Goal: Task Accomplishment & Management: Complete application form

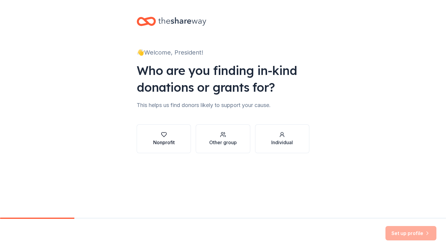
click at [161, 137] on icon "button" at bounding box center [164, 135] width 6 height 6
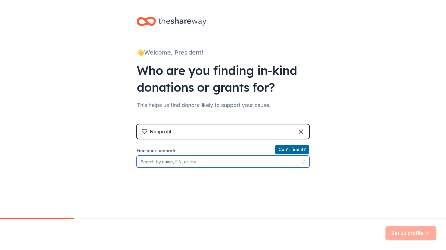
click at [178, 163] on input "Find your nonprofit" at bounding box center [223, 162] width 173 height 12
type input "grosse pointe south choir"
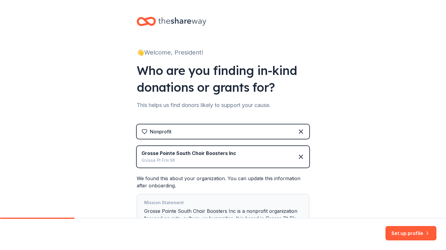
scroll to position [59, 0]
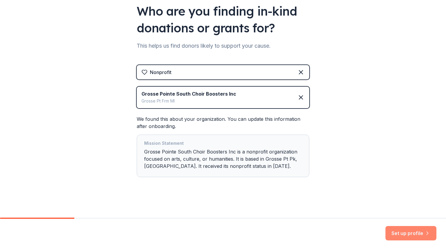
click at [411, 232] on button "Set up profile" at bounding box center [411, 233] width 51 height 14
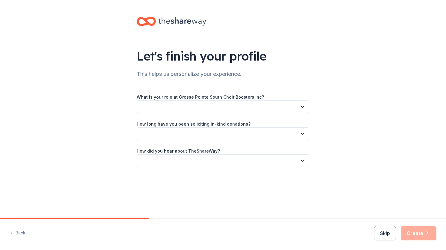
click at [230, 103] on button "button" at bounding box center [223, 107] width 173 height 13
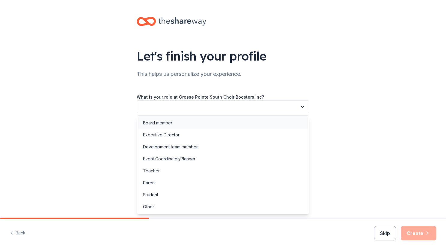
click at [170, 125] on div "Board member" at bounding box center [157, 122] width 29 height 7
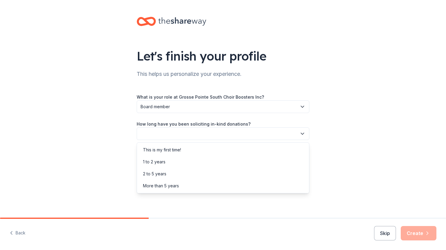
click at [174, 136] on button "button" at bounding box center [223, 134] width 173 height 13
click at [166, 163] on div "1 to 2 years" at bounding box center [223, 162] width 170 height 12
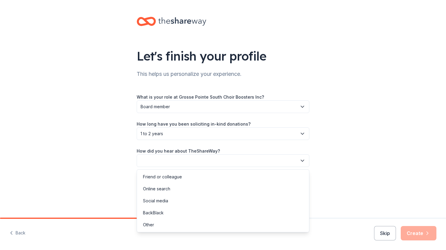
click at [166, 159] on button "button" at bounding box center [223, 161] width 173 height 13
click at [167, 188] on div "Online search" at bounding box center [156, 188] width 27 height 7
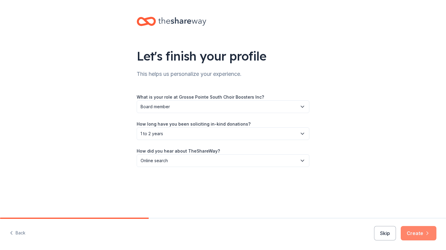
click at [417, 232] on button "Create" at bounding box center [419, 233] width 36 height 14
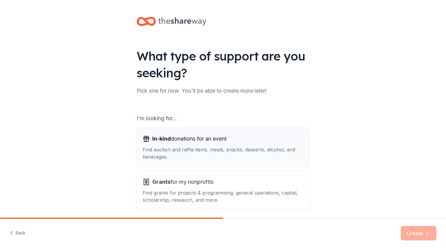
click at [195, 152] on div "Find auction and raffle items, meals, snacks, desserts, alcohol, and beverages." at bounding box center [223, 153] width 161 height 14
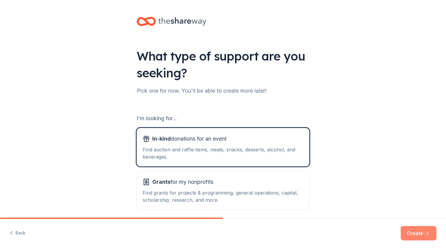
click at [421, 238] on button "Create" at bounding box center [419, 233] width 36 height 14
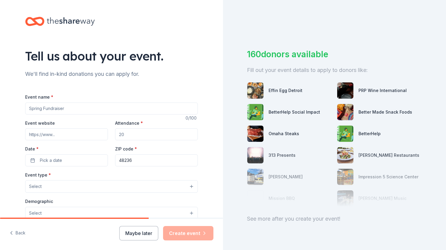
click at [64, 111] on input "Event name *" at bounding box center [111, 109] width 173 height 12
type input "Spring Fling Fundraiser"
click at [61, 136] on input "Event website" at bounding box center [66, 134] width 83 height 12
paste input "https://www.gpsouthchoir.org/old-home-2223.html"
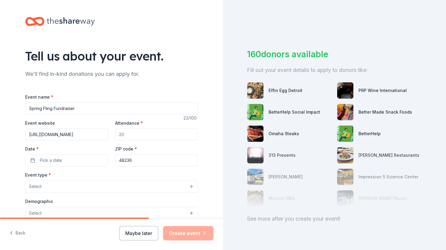
type input "https://www.gpsouthchoir.org/old-home-2223.html"
drag, startPoint x: 137, startPoint y: 134, endPoint x: 130, endPoint y: 134, distance: 6.6
click at [130, 134] on input "Attendance *" at bounding box center [156, 134] width 83 height 12
type input "200"
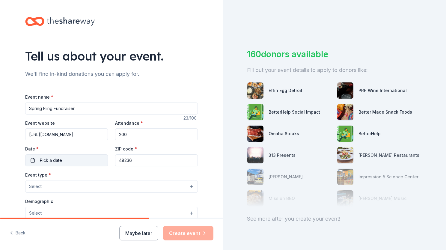
click at [51, 158] on span "Pick a date" at bounding box center [51, 160] width 22 height 7
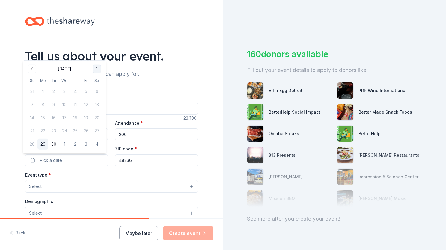
click at [96, 69] on button "Go to next month" at bounding box center [97, 69] width 8 height 8
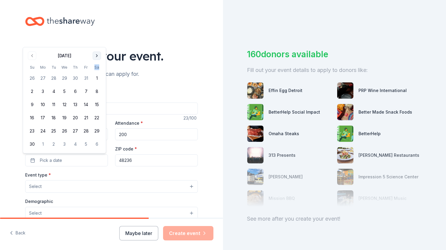
click at [96, 69] on th "Sa" at bounding box center [97, 67] width 11 height 6
drag, startPoint x: 96, startPoint y: 69, endPoint x: 96, endPoint y: 59, distance: 10.2
click at [96, 59] on button "Go to next month" at bounding box center [97, 56] width 8 height 8
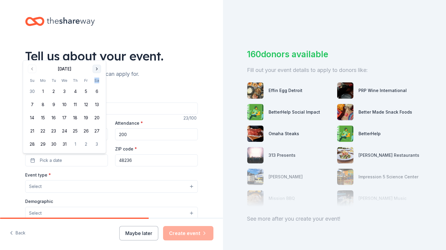
click at [98, 72] on button "Go to next month" at bounding box center [97, 69] width 8 height 8
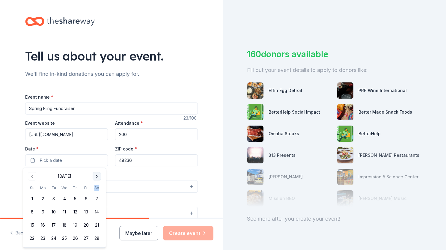
click at [96, 177] on button "Go to next month" at bounding box center [97, 176] width 8 height 8
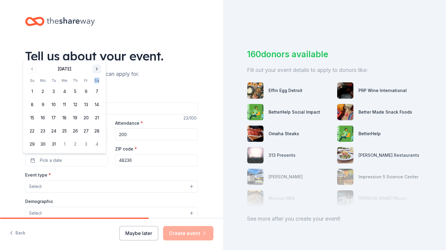
click at [94, 67] on button "Go to next month" at bounding box center [97, 69] width 8 height 8
click at [98, 103] on button "11" at bounding box center [97, 104] width 11 height 11
click at [103, 185] on button "Select" at bounding box center [111, 186] width 173 height 13
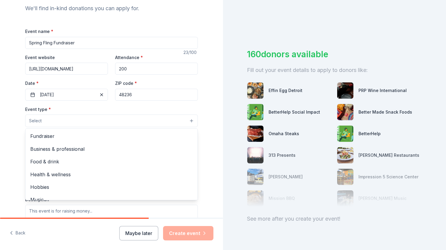
scroll to position [69, 0]
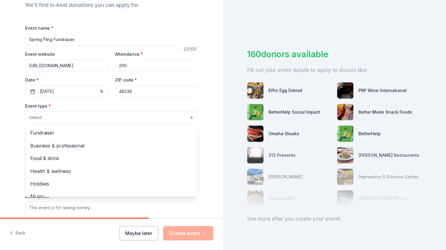
click at [56, 134] on span "Fundraiser" at bounding box center [111, 133] width 163 height 8
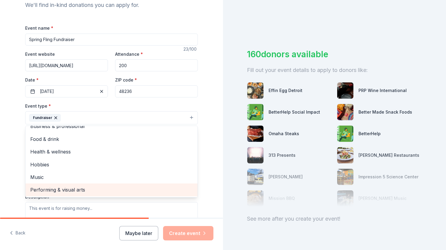
click at [91, 187] on span "Performing & visual arts" at bounding box center [111, 190] width 163 height 8
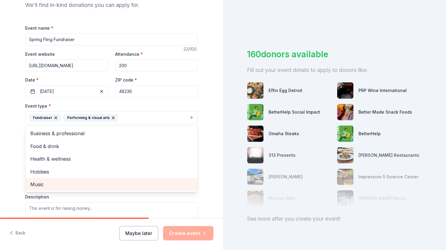
click at [84, 184] on span "Music" at bounding box center [111, 185] width 163 height 8
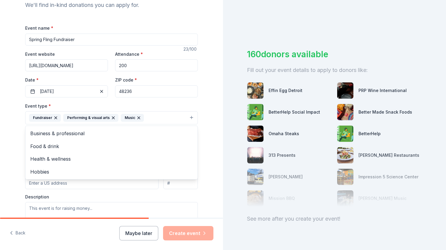
click at [87, 190] on div "Event type * Fundraiser Performing & visual arts Music Business & professional …" at bounding box center [111, 165] width 173 height 127
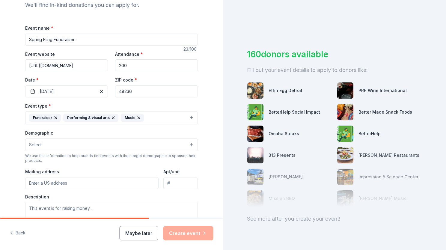
click at [68, 140] on button "Select" at bounding box center [111, 145] width 173 height 13
drag, startPoint x: 68, startPoint y: 140, endPoint x: 65, endPoint y: 146, distance: 7.4
click at [65, 146] on button "Select" at bounding box center [111, 145] width 173 height 13
click at [59, 145] on button "Select" at bounding box center [111, 145] width 173 height 13
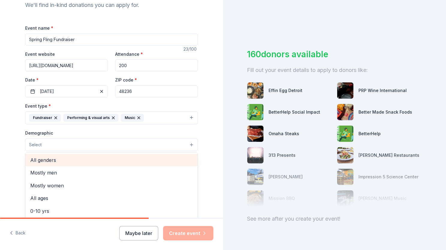
click at [57, 158] on span "All genders" at bounding box center [111, 160] width 163 height 8
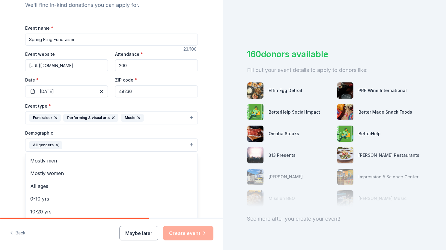
click at [97, 134] on div "Demographic All genders Mostly men Mostly women All ages 0-10 yrs 10-20 yrs 20-…" at bounding box center [111, 140] width 173 height 23
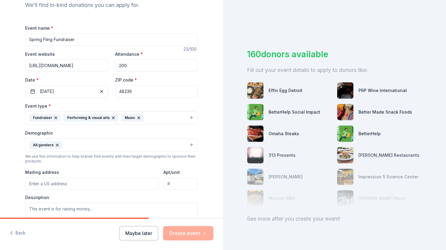
click at [123, 146] on button "All genders" at bounding box center [111, 145] width 173 height 13
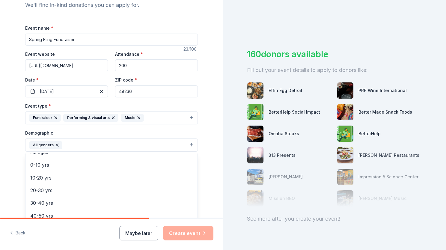
scroll to position [31, 0]
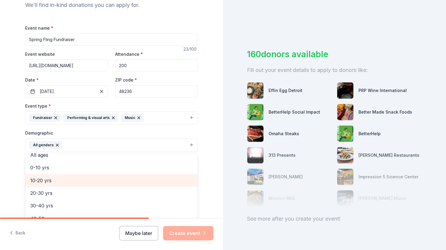
click at [82, 181] on span "10-20 yrs" at bounding box center [111, 181] width 163 height 8
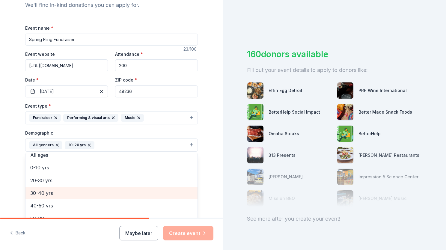
click at [83, 197] on div "30-40 yrs" at bounding box center [112, 193] width 172 height 13
click at [83, 197] on div "40-50 yrs" at bounding box center [112, 193] width 172 height 13
click at [82, 195] on span "50-60 yrs" at bounding box center [111, 193] width 163 height 8
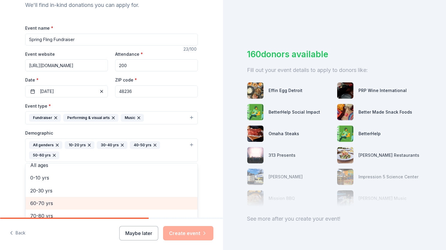
click at [80, 203] on span "60-70 yrs" at bounding box center [111, 204] width 163 height 8
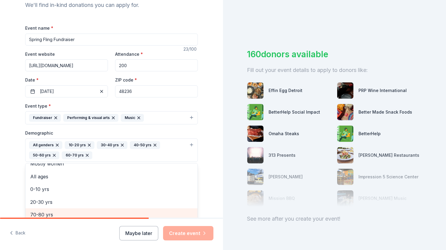
scroll to position [72, 0]
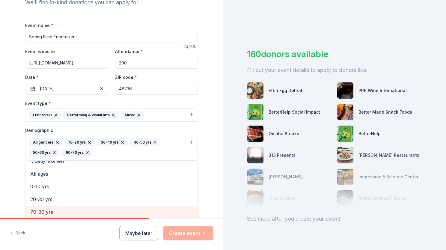
click at [80, 211] on span "70-80 yrs" at bounding box center [111, 212] width 163 height 8
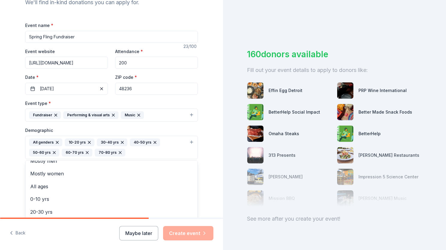
click at [206, 199] on div "Tell us about your event. We'll find in-kind donations you can apply for. Event…" at bounding box center [111, 133] width 223 height 411
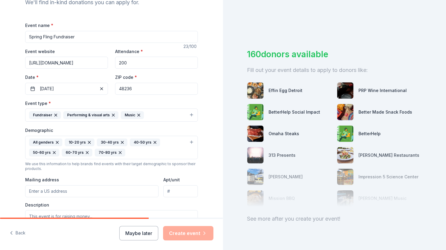
click at [82, 193] on input "Mailing address" at bounding box center [92, 191] width 134 height 12
type input "11 Grosse Pointe Boulevard, Grosse Pointe Farms, MI, 48236"
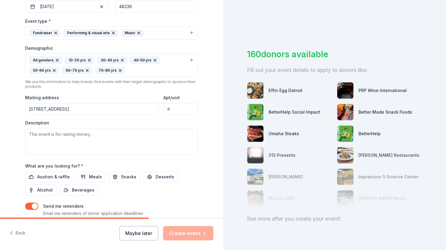
scroll to position [154, 0]
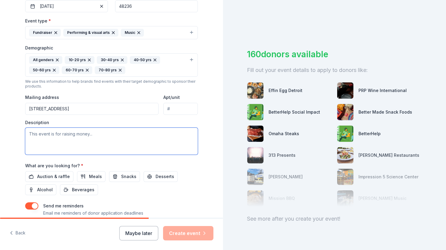
click at [128, 142] on textarea at bounding box center [111, 141] width 173 height 27
type textarea "t"
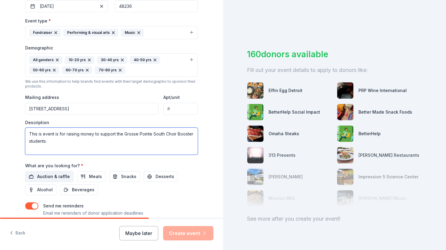
type textarea "This is event is for raising money to support the Grosse Pointe South Choir Boo…"
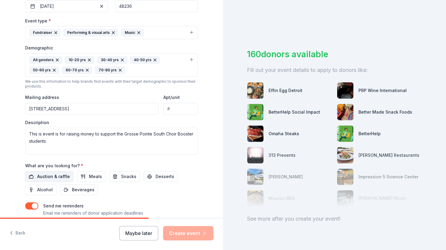
click at [45, 178] on span "Auction & raffle" at bounding box center [53, 176] width 33 height 7
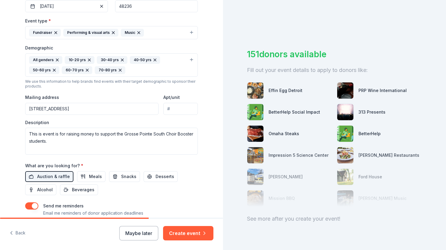
scroll to position [192, 0]
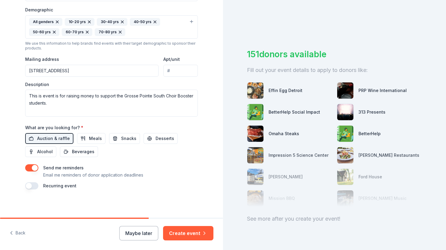
click at [30, 185] on button "button" at bounding box center [31, 185] width 13 height 7
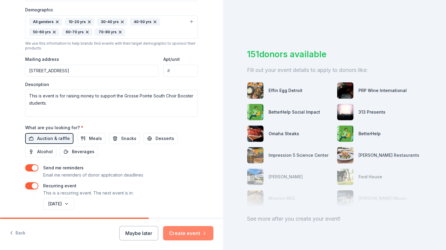
click at [187, 235] on button "Create event" at bounding box center [188, 233] width 50 height 14
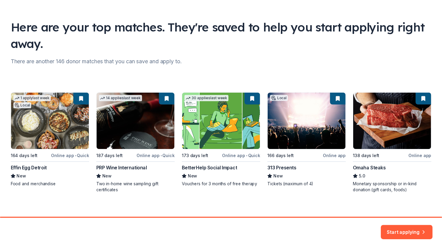
scroll to position [34, 0]
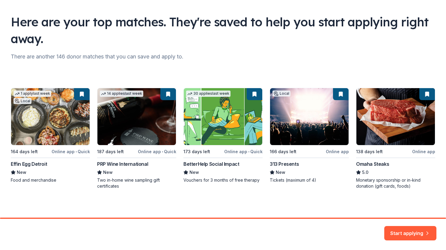
click at [83, 93] on div "1 apply last week Local 164 days left Online app • Quick Effin Egg Detroit New …" at bounding box center [223, 138] width 425 height 101
click at [137, 117] on div "1 apply last week Local 164 days left Online app • Quick Effin Egg Detroit New …" at bounding box center [223, 138] width 425 height 101
click at [417, 225] on button "Start applying" at bounding box center [411, 230] width 52 height 14
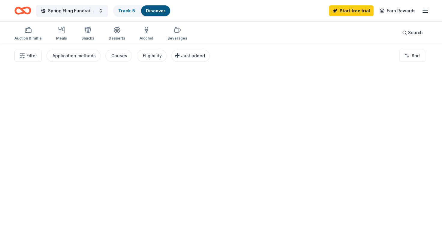
drag, startPoint x: 445, startPoint y: 121, endPoint x: 445, endPoint y: 152, distance: 30.3
click at [442, 152] on html "Spring Fling Fundraiser Track · 5 Discover Start free trial Earn Rewards Auctio…" at bounding box center [221, 125] width 442 height 250
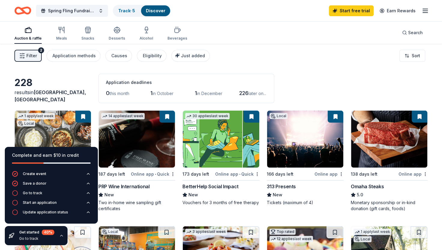
click at [235, 60] on div "Filter 2 Application methods Causes Eligibility Just added Sort" at bounding box center [221, 56] width 442 height 24
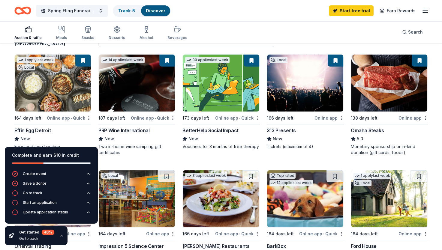
scroll to position [57, 0]
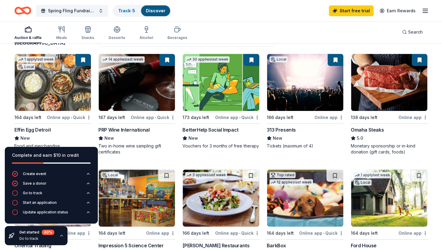
click at [131, 80] on img at bounding box center [137, 82] width 76 height 57
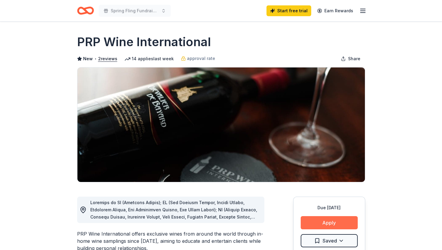
click at [332, 224] on button "Apply" at bounding box center [329, 222] width 57 height 13
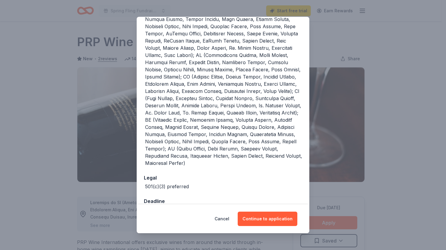
scroll to position [150, 0]
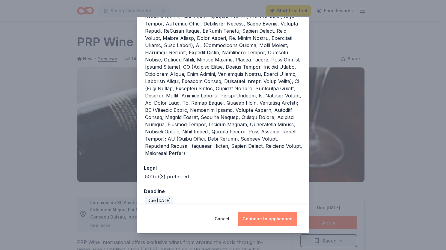
click at [266, 221] on button "Continue to application" at bounding box center [268, 219] width 60 height 14
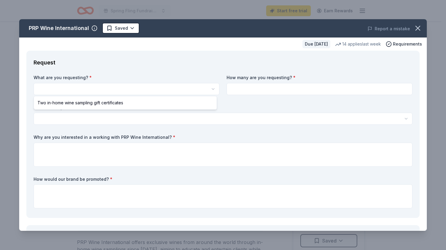
click at [118, 91] on html "Spring Fling Fundraiser Start free trial Earn Rewards Due [DATE] Share PRP Wine…" at bounding box center [223, 125] width 446 height 250
select select "Two in-home wine sampling gift certificates"
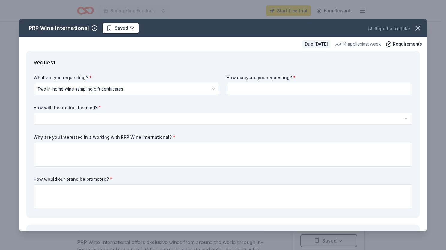
click at [255, 91] on input at bounding box center [320, 89] width 186 height 12
type input "2"
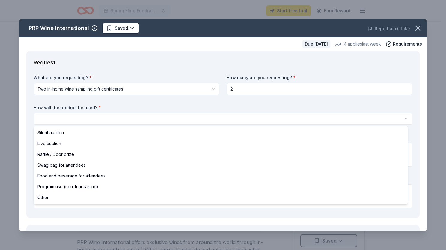
click at [126, 120] on html "Spring Fling Fundraiser Start free trial Earn Rewards Due [DATE] Share PRP Wine…" at bounding box center [223, 125] width 446 height 250
select select "liveAuction"
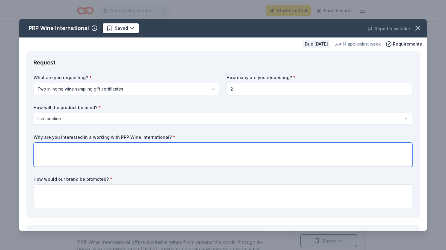
click at [98, 150] on textarea at bounding box center [223, 155] width 379 height 24
type textarea "w"
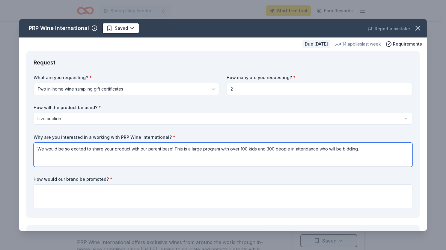
type textarea "We would be so excited to share your product with our parent base! This is a la…"
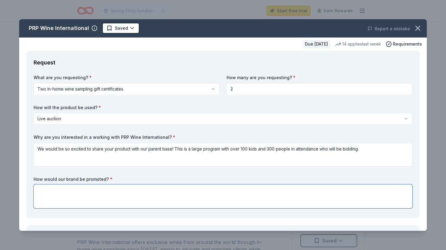
click at [61, 194] on textarea at bounding box center [223, 197] width 379 height 24
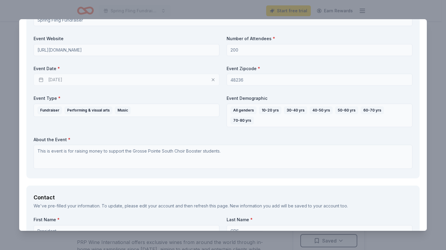
scroll to position [257, 0]
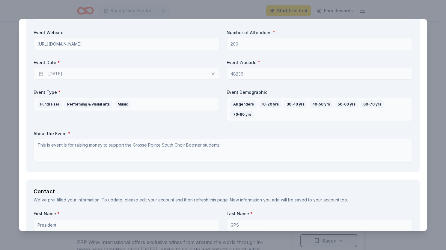
type textarea "We would share on our social media page, weekly emails as well as a sign with a…"
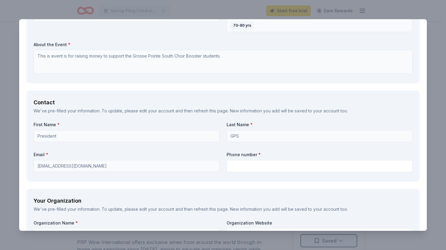
scroll to position [349, 0]
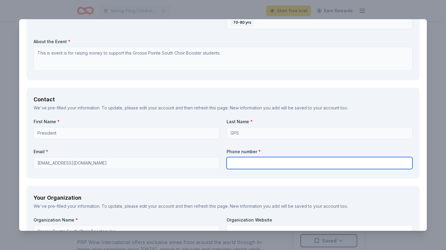
click at [245, 160] on input "text" at bounding box center [320, 163] width 186 height 12
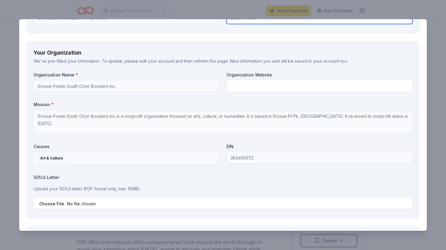
scroll to position [494, 0]
type input "5865577003"
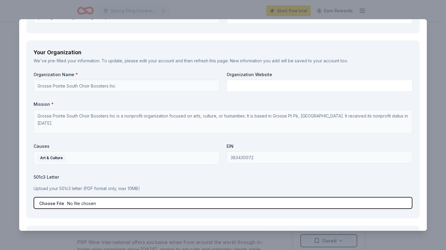
click at [169, 202] on input "file" at bounding box center [223, 203] width 379 height 12
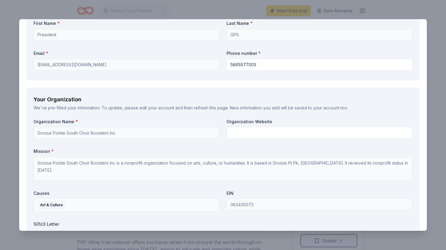
scroll to position [446, 0]
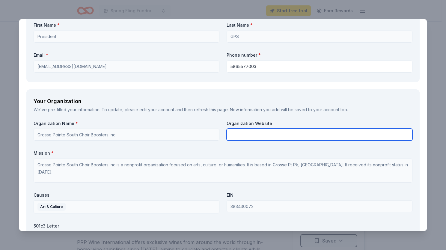
click at [258, 134] on input "text" at bounding box center [320, 135] width 186 height 12
paste input "[URL][DOMAIN_NAME]"
type input "[URL][DOMAIN_NAME]"
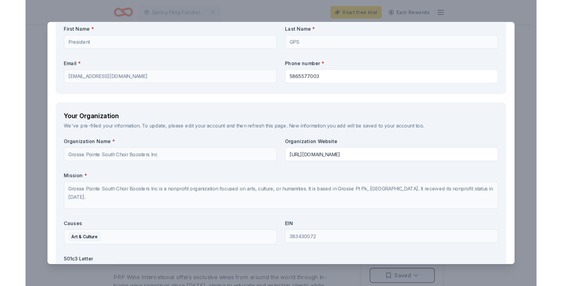
scroll to position [572, 0]
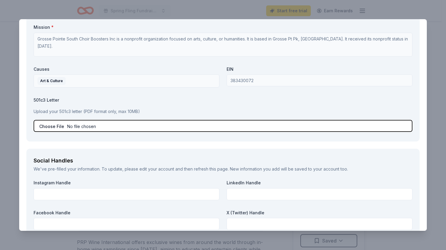
click at [46, 125] on input "file" at bounding box center [223, 126] width 379 height 12
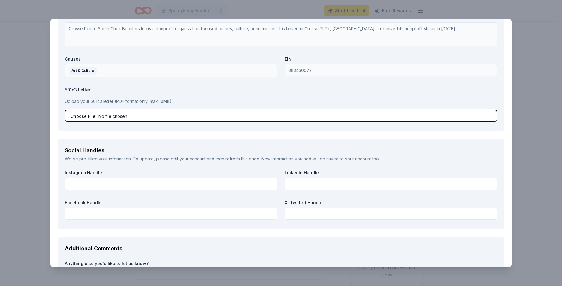
scroll to position [572, 0]
click at [116, 117] on input "file" at bounding box center [281, 116] width 432 height 12
type input "C:\fakepath\irs-502c3-public-charity-designation-letter.pdf"
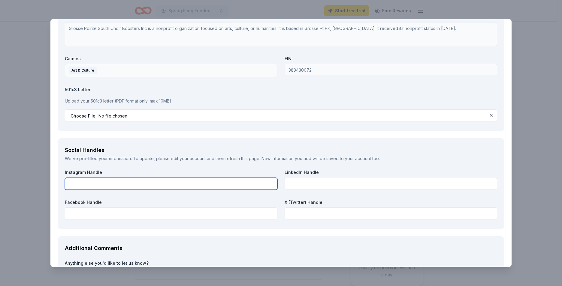
click at [111, 187] on input "text" at bounding box center [171, 184] width 212 height 12
type input "gp_south_choir_boosters"
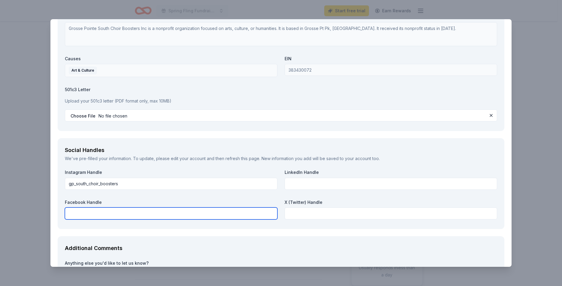
click at [95, 217] on input "text" at bounding box center [171, 214] width 212 height 12
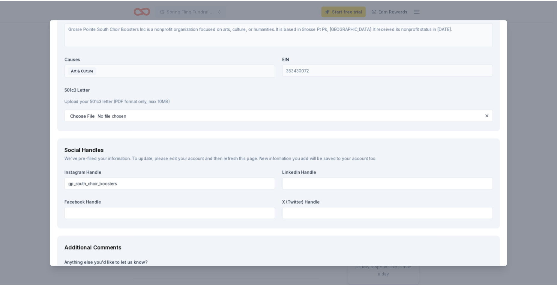
scroll to position [639, 0]
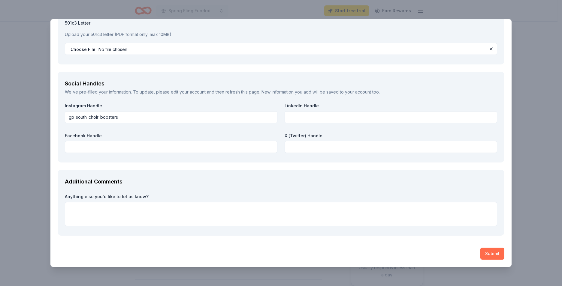
click at [442, 250] on button "Submit" at bounding box center [492, 254] width 24 height 12
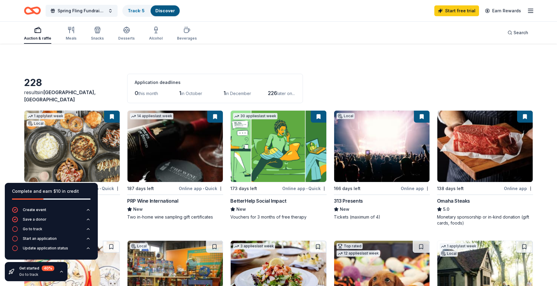
scroll to position [57, 0]
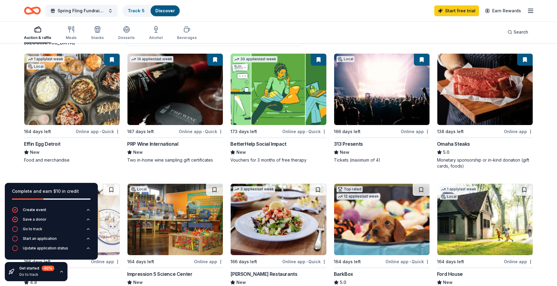
click at [412, 130] on div "Online app" at bounding box center [415, 132] width 29 height 8
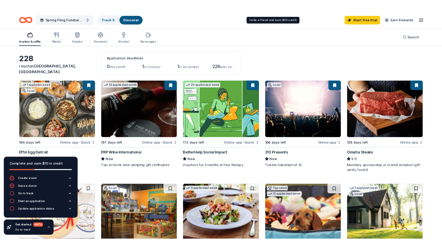
scroll to position [24, 0]
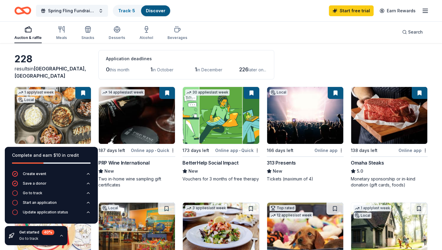
click at [379, 125] on img at bounding box center [389, 115] width 76 height 57
click at [24, 193] on div "Go to track" at bounding box center [33, 193] width 20 height 5
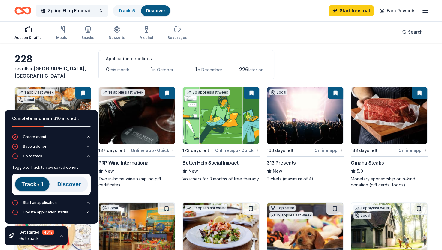
click at [29, 182] on img at bounding box center [51, 184] width 79 height 21
click at [56, 184] on img at bounding box center [51, 184] width 79 height 21
click at [382, 57] on div "228 results in Grosse Pointe Farms, MI Application deadlines 0 this month 1 in …" at bounding box center [220, 64] width 413 height 29
drag, startPoint x: 442, startPoint y: 50, endPoint x: 442, endPoint y: 69, distance: 19.2
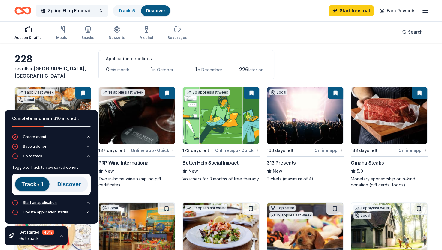
click at [14, 204] on icon "button" at bounding box center [15, 203] width 6 height 6
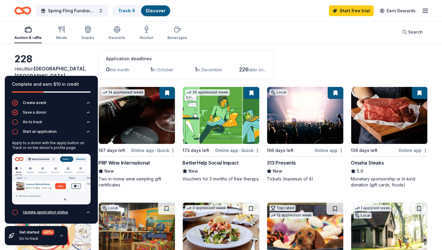
click at [39, 209] on div "Update application status" at bounding box center [40, 212] width 56 height 6
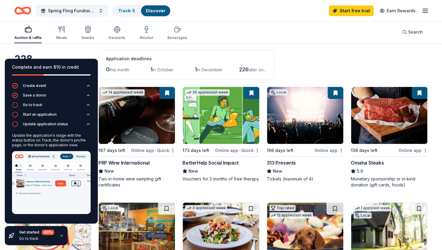
click at [79, 50] on div "228 results in Grosse Pointe Farms, MI Application deadlines 0 this month 1 in …" at bounding box center [220, 64] width 413 height 29
click at [62, 237] on icon "button" at bounding box center [61, 235] width 5 height 5
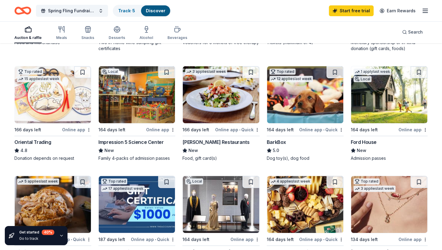
scroll to position [165, 0]
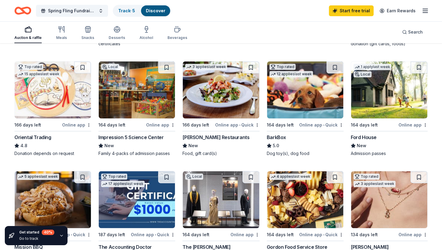
click at [331, 122] on div "Online app • Quick" at bounding box center [321, 125] width 44 height 8
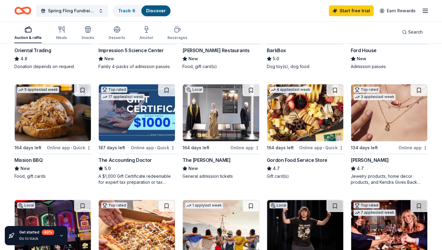
scroll to position [252, 0]
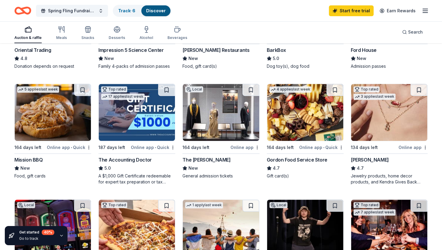
click at [217, 109] on img at bounding box center [221, 112] width 76 height 57
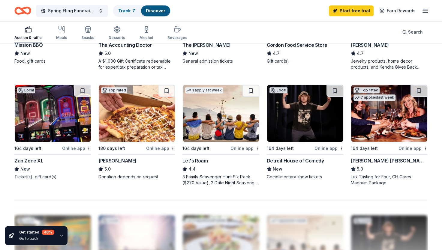
scroll to position [367, 0]
click at [215, 119] on img at bounding box center [221, 113] width 76 height 57
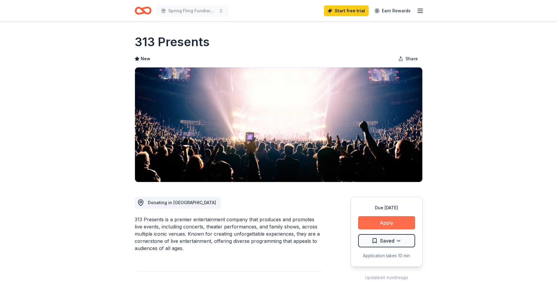
click at [389, 223] on button "Apply" at bounding box center [386, 222] width 57 height 13
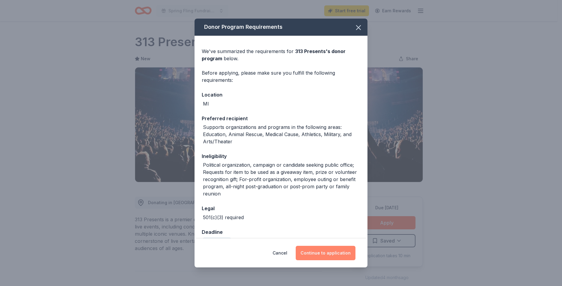
click at [321, 250] on button "Continue to application" at bounding box center [326, 253] width 60 height 14
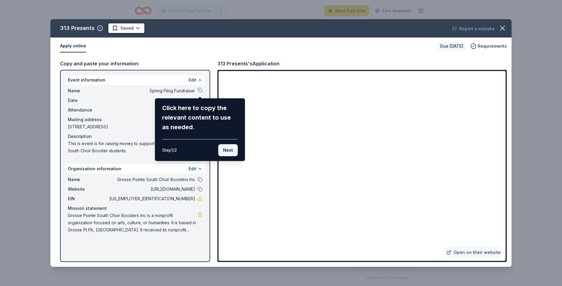
click at [227, 148] on button "Next" at bounding box center [228, 150] width 20 height 12
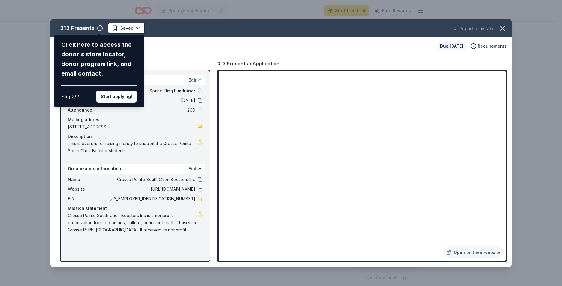
drag, startPoint x: 502, startPoint y: 89, endPoint x: 503, endPoint y: 116, distance: 27.3
click at [503, 116] on div "313 Presents Click here to access the donor's store locator, donor program link…" at bounding box center [280, 143] width 461 height 248
click at [108, 96] on button "Start applying!" at bounding box center [116, 97] width 41 height 12
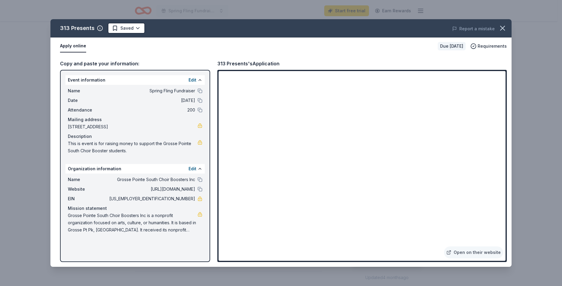
drag, startPoint x: 292, startPoint y: 26, endPoint x: -126, endPoint y: 68, distance: 419.7
click at [0, 68] on html "Spring Fling Fundraiser Start free trial Earn Rewards Due in 166 days Share 313…" at bounding box center [281, 143] width 562 height 286
drag, startPoint x: 352, startPoint y: 26, endPoint x: 207, endPoint y: 76, distance: 152.9
click at [207, 76] on div "313 Presents Saved Report a mistake Apply online Due in 166 days Requirements C…" at bounding box center [280, 143] width 461 height 248
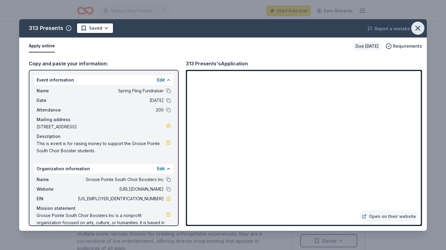
click at [418, 28] on icon "button" at bounding box center [418, 28] width 4 height 4
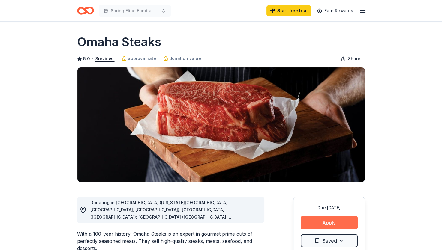
click at [322, 224] on button "Apply" at bounding box center [329, 222] width 57 height 13
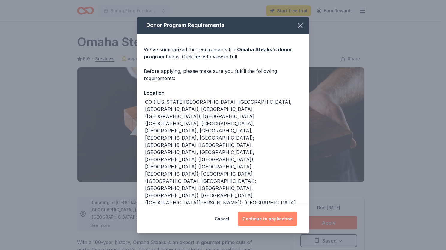
click at [281, 218] on button "Continue to application" at bounding box center [268, 219] width 60 height 14
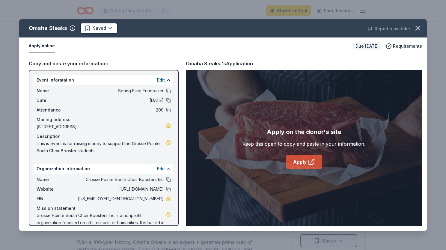
click at [296, 161] on link "Apply" at bounding box center [304, 162] width 36 height 14
click at [102, 29] on html "Spring Fling Fundraiser Start free trial Earn Rewards Due in 138 days Share Oma…" at bounding box center [223, 125] width 446 height 250
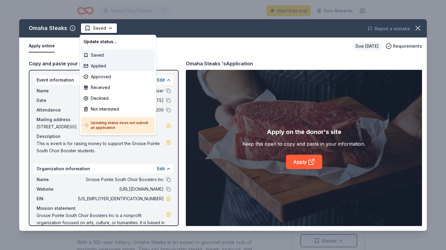
click at [96, 65] on div "Applied" at bounding box center [118, 66] width 74 height 11
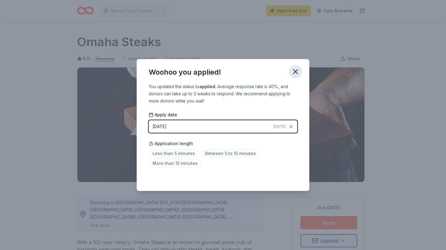
click at [294, 71] on icon "button" at bounding box center [296, 72] width 4 height 4
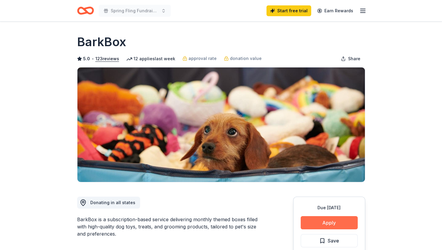
click at [331, 223] on button "Apply" at bounding box center [329, 222] width 57 height 13
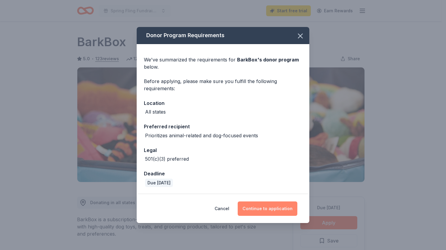
click at [270, 206] on button "Continue to application" at bounding box center [268, 209] width 60 height 14
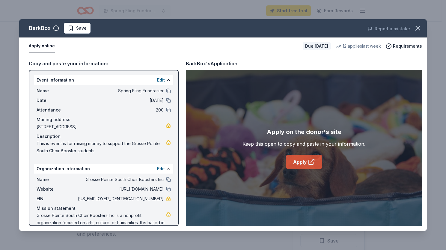
click at [303, 167] on link "Apply" at bounding box center [304, 162] width 36 height 14
click at [79, 27] on span "Save" at bounding box center [81, 28] width 11 height 7
click at [90, 29] on html "Spring Fling Fundraiser Start free trial Earn Rewards Due [DATE] Share BarkBox …" at bounding box center [223, 125] width 446 height 250
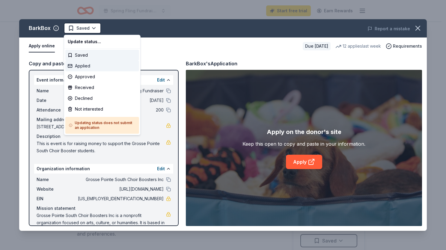
click at [87, 65] on div "Applied" at bounding box center [102, 66] width 74 height 11
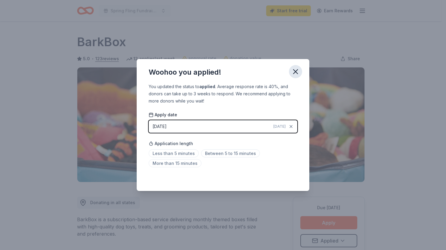
click at [298, 71] on icon "button" at bounding box center [296, 72] width 8 height 8
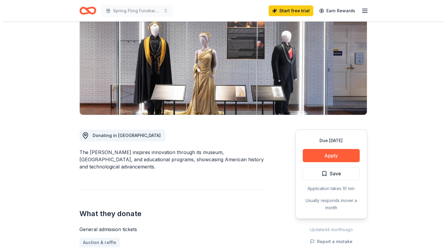
scroll to position [68, 0]
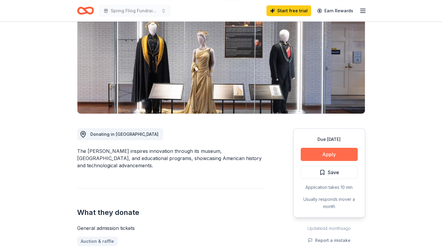
click at [330, 152] on button "Apply" at bounding box center [329, 154] width 57 height 13
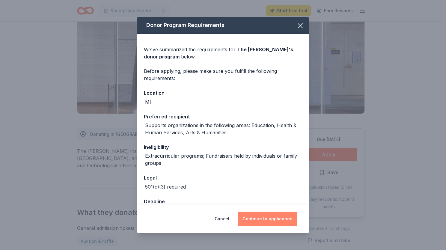
click at [271, 217] on button "Continue to application" at bounding box center [268, 219] width 60 height 14
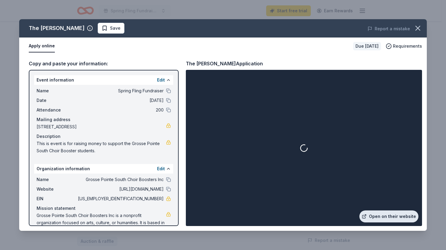
click at [384, 215] on link "Open on their website" at bounding box center [389, 217] width 59 height 12
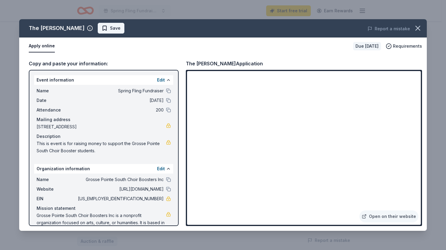
click at [110, 32] on span "Save" at bounding box center [115, 28] width 11 height 7
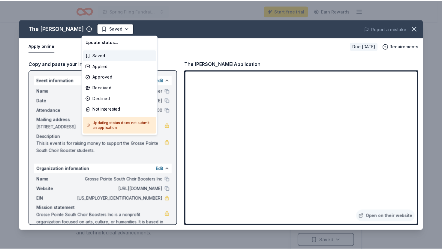
scroll to position [0, 0]
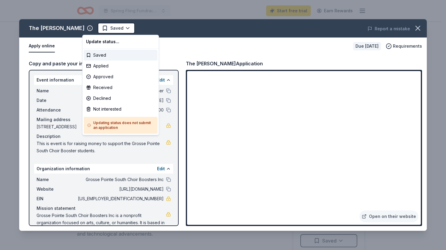
click at [103, 32] on html "Spring Fling Fundraiser Start free trial Earn Rewards Due in 164 days Share The…" at bounding box center [223, 125] width 446 height 250
click at [101, 68] on div "Applied" at bounding box center [121, 66] width 74 height 11
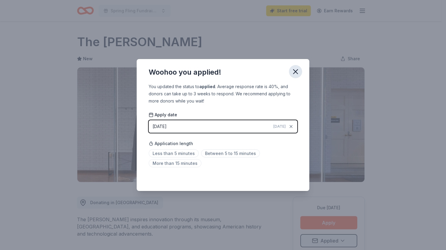
click at [301, 69] on button "button" at bounding box center [295, 71] width 13 height 13
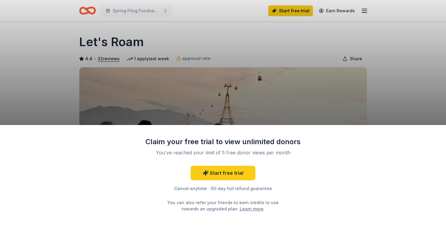
click at [337, 218] on div "Claim your free trial to view unlimited donors You've reached your limit of 5 f…" at bounding box center [223, 187] width 446 height 125
click at [232, 173] on link "Start free trial" at bounding box center [223, 173] width 65 height 14
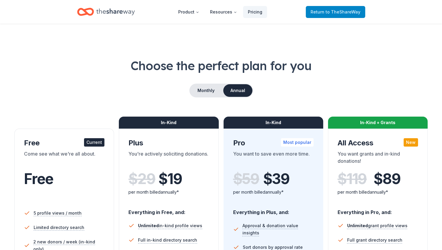
click at [345, 10] on span "to TheShareWay" at bounding box center [343, 11] width 35 height 5
